Goal: Obtain resource: Download file/media

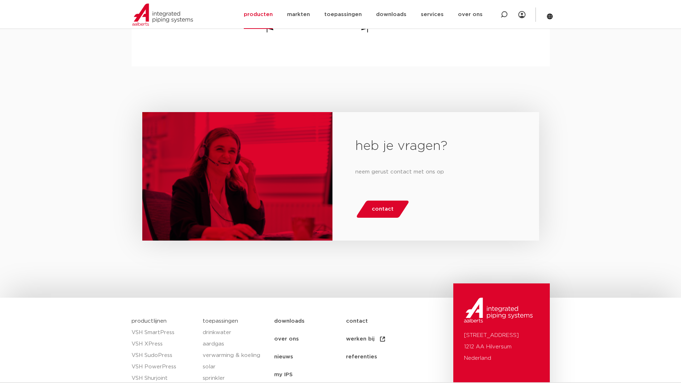
scroll to position [774, 0]
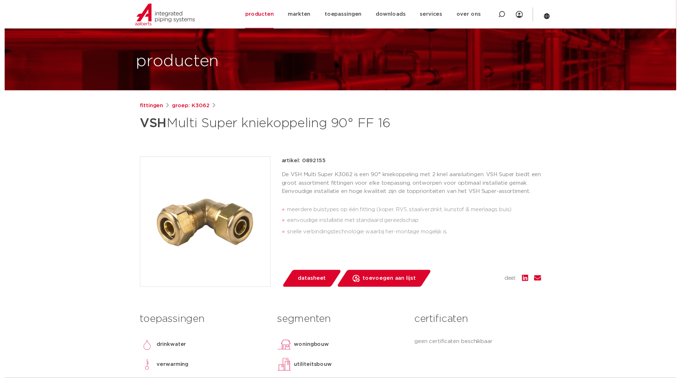
scroll to position [36, 0]
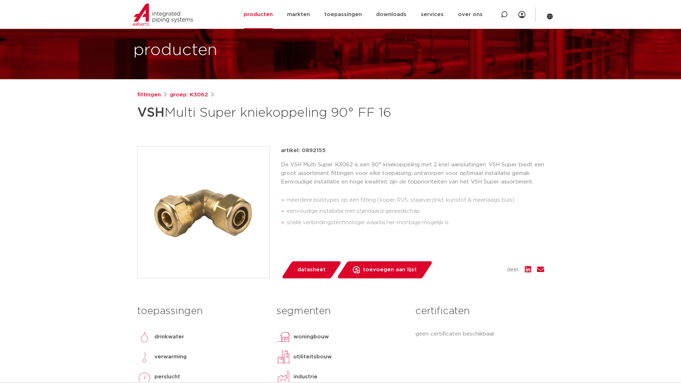
click at [310, 269] on span "datasheet" at bounding box center [311, 269] width 28 height 11
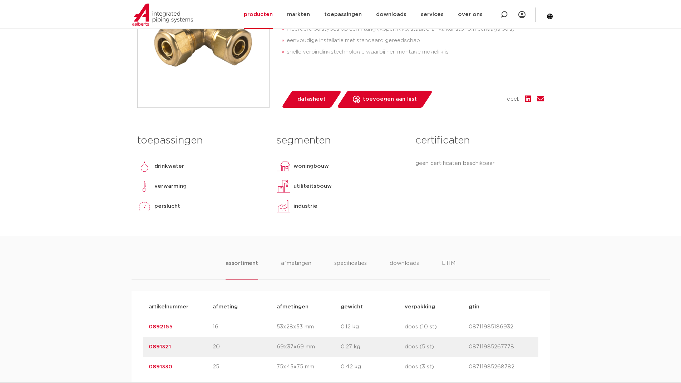
scroll to position [286, 0]
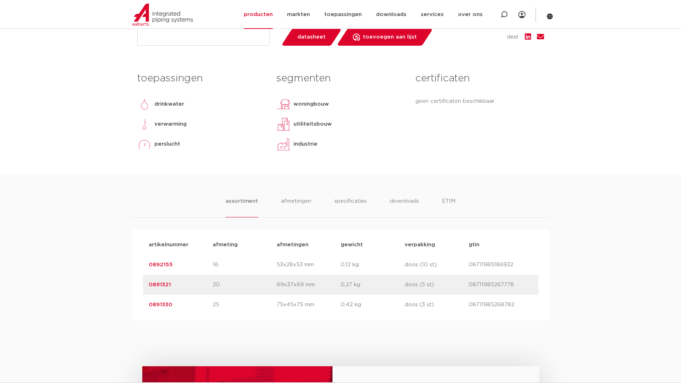
click at [71, 259] on div "assortiment [GEOGRAPHIC_DATA] specificaties downloads ETIM assortiment [GEOGRAP…" at bounding box center [340, 247] width 681 height 146
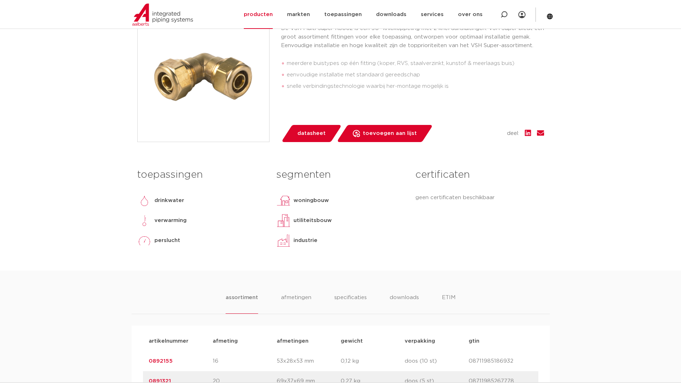
scroll to position [179, 0]
